Goal: Information Seeking & Learning: Check status

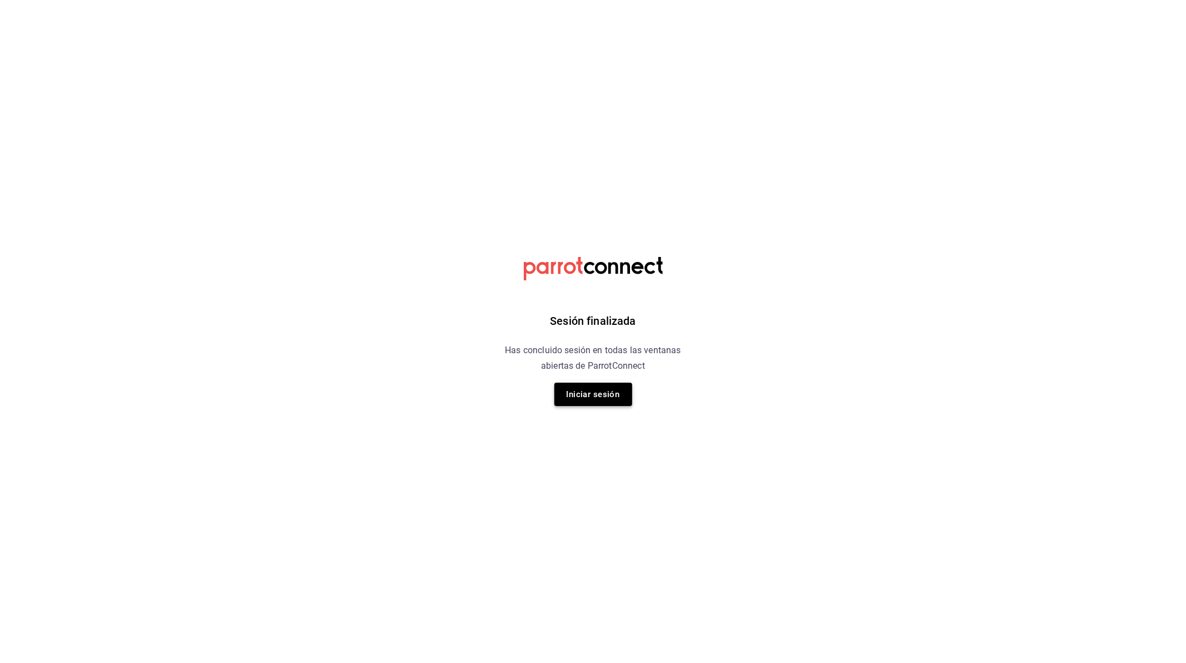
click at [603, 401] on button "Iniciar sesión" at bounding box center [593, 394] width 78 height 23
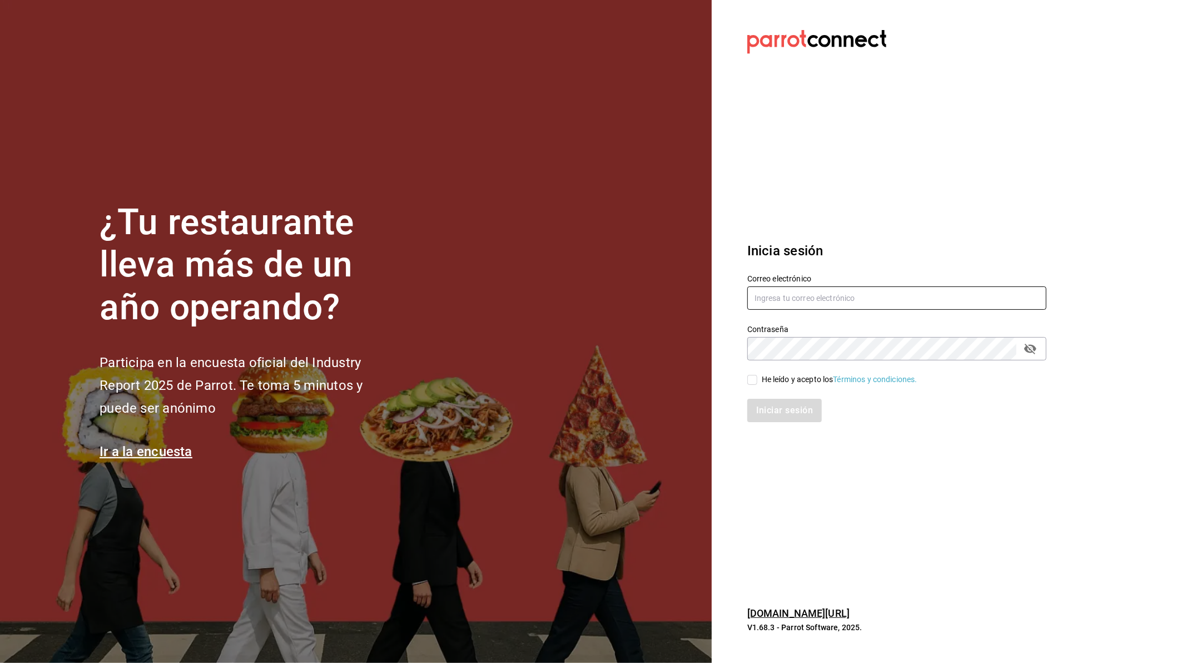
click at [770, 297] on input "text" at bounding box center [896, 297] width 299 height 23
click at [791, 287] on input "text" at bounding box center [896, 297] width 299 height 23
type input "[EMAIL_ADDRESS][DOMAIN_NAME]"
click at [788, 376] on div "He leído y acepto los Términos y condiciones." at bounding box center [840, 380] width 156 height 12
click at [757, 376] on input "He leído y acepto los Términos y condiciones." at bounding box center [752, 380] width 10 height 10
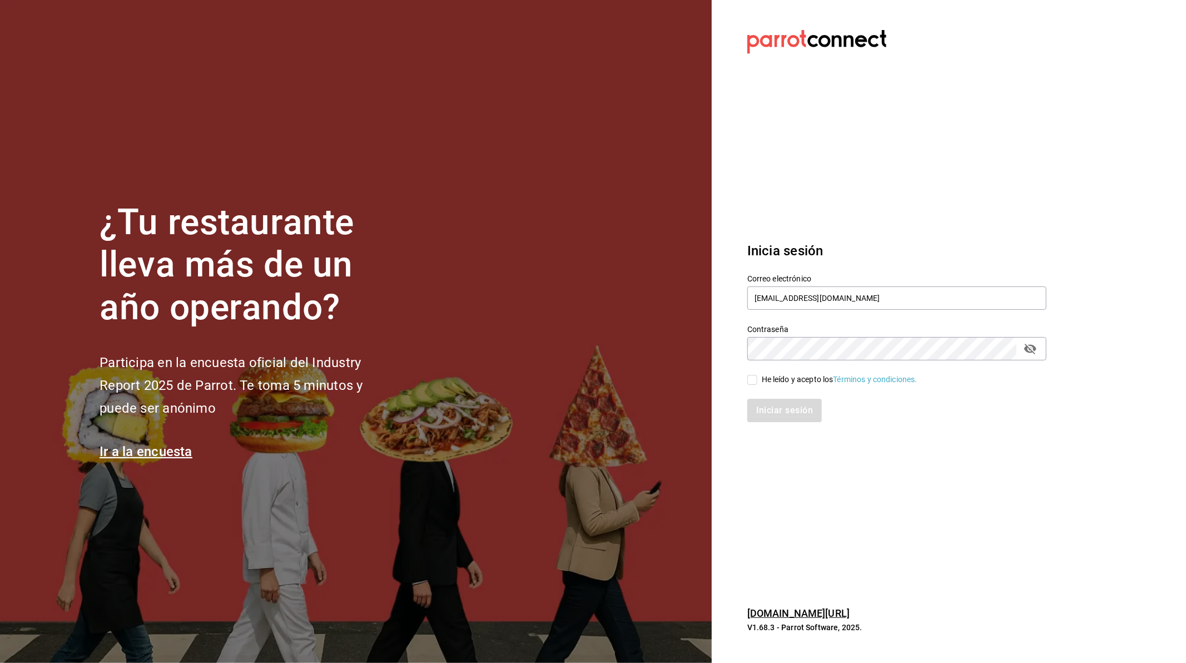
checkbox input "true"
click at [787, 417] on button "Iniciar sesión" at bounding box center [785, 410] width 76 height 23
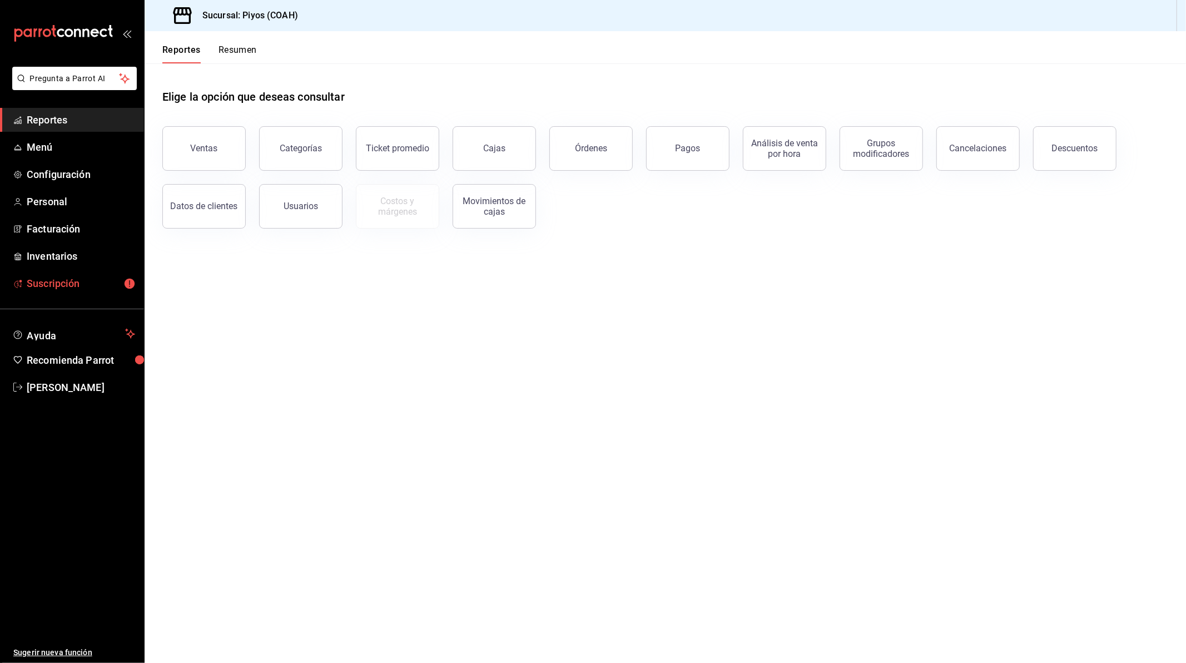
click at [112, 282] on span "Suscripción" at bounding box center [81, 283] width 108 height 15
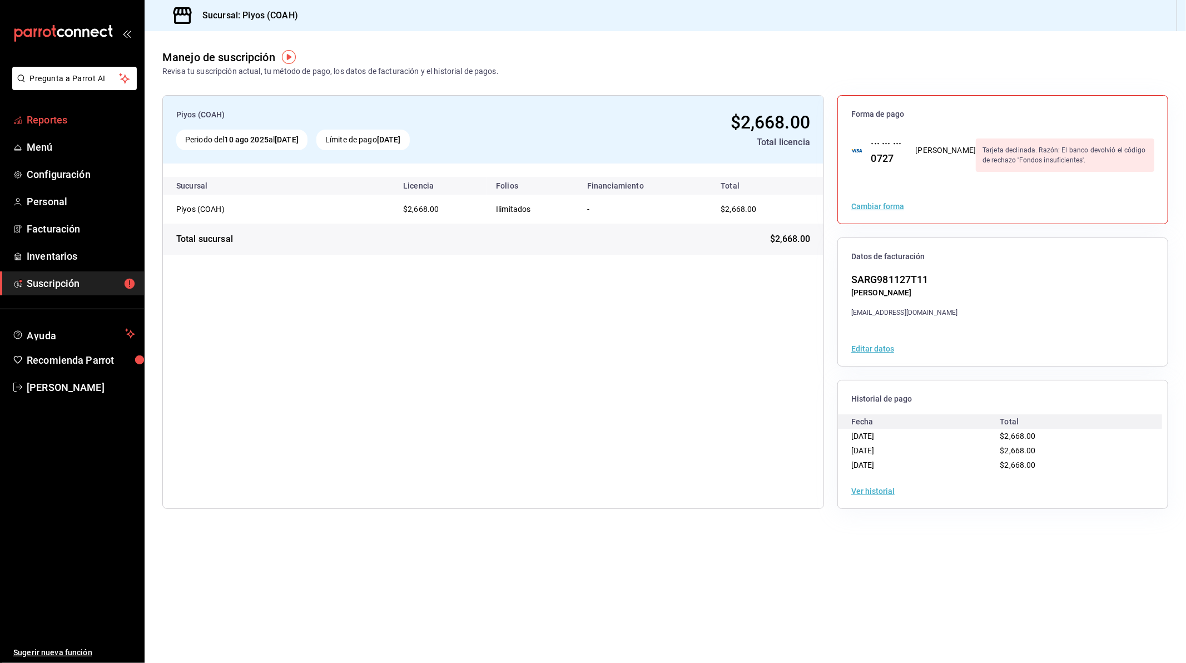
click at [54, 120] on span "Reportes" at bounding box center [81, 119] width 108 height 15
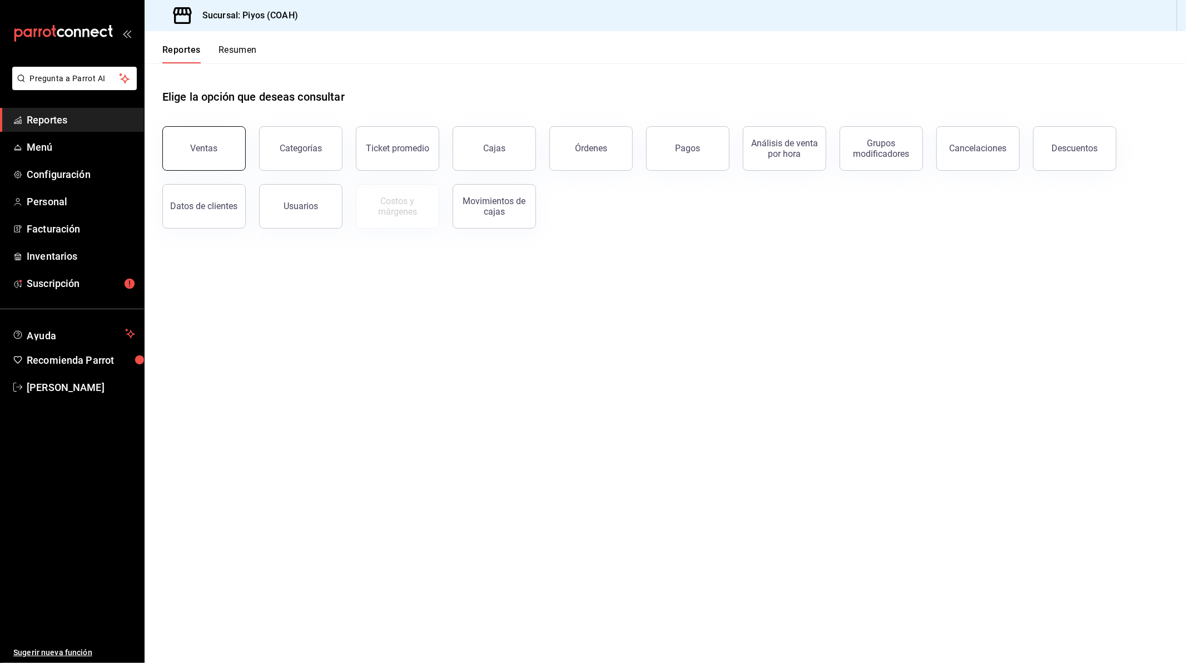
click at [223, 147] on button "Ventas" at bounding box center [203, 148] width 83 height 44
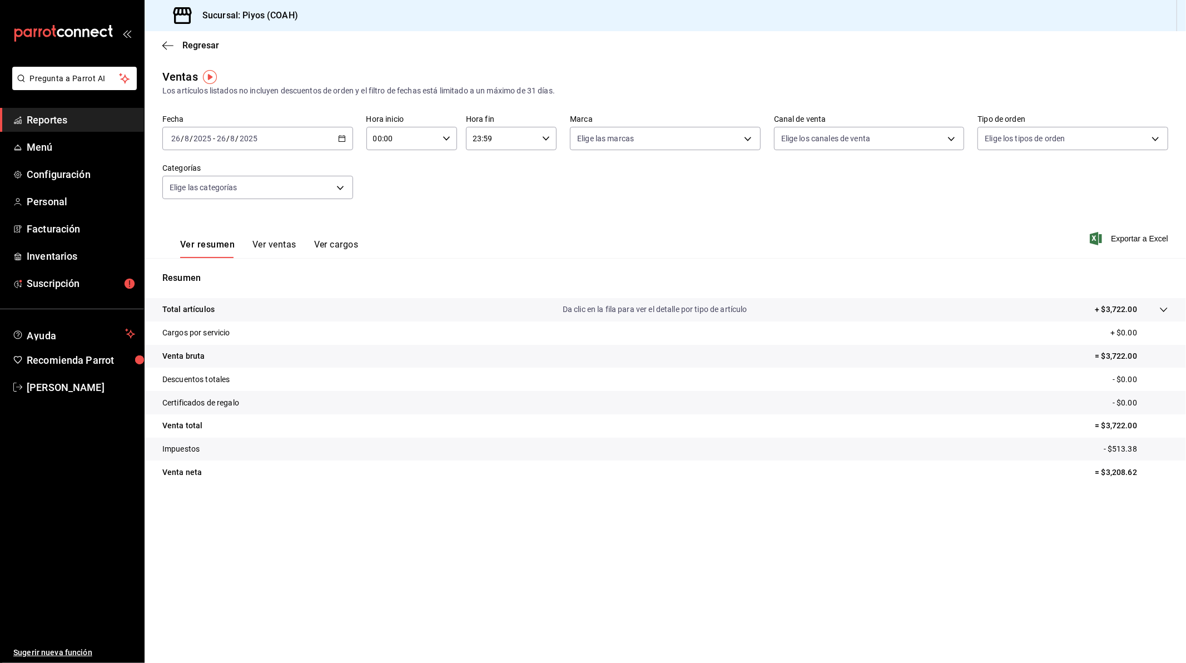
click at [343, 135] on icon "button" at bounding box center [342, 139] width 8 height 8
click at [230, 271] on span "Rango de fechas" at bounding box center [215, 272] width 86 height 12
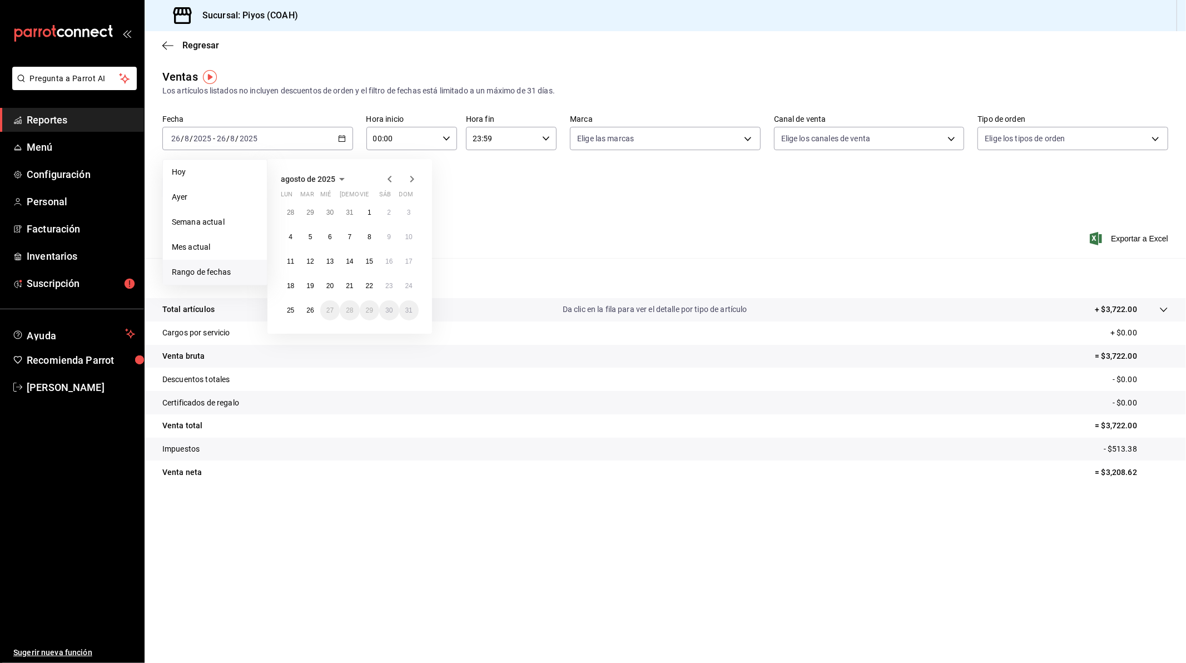
click at [498, 208] on div "Fecha [DATE] [DATE] - [DATE] [DATE] [DATE] [DATE] Semana actual Mes actual [GEO…" at bounding box center [665, 164] width 1006 height 98
